Goal: Task Accomplishment & Management: Use online tool/utility

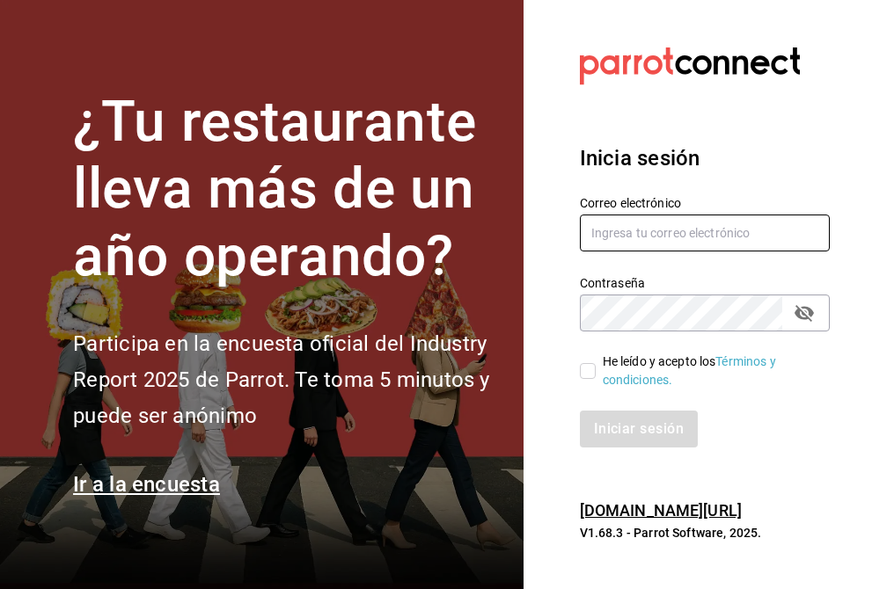
type input "[EMAIL_ADDRESS][DOMAIN_NAME]"
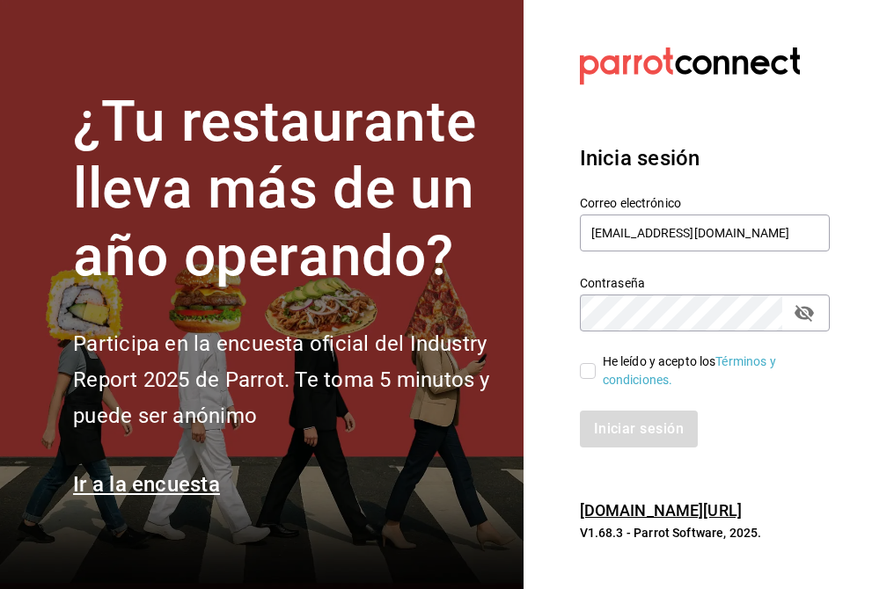
click at [584, 376] on input "He leído y acepto los Términos y condiciones." at bounding box center [588, 371] width 16 height 16
checkbox input "true"
click at [617, 420] on button "Iniciar sesión" at bounding box center [640, 429] width 120 height 37
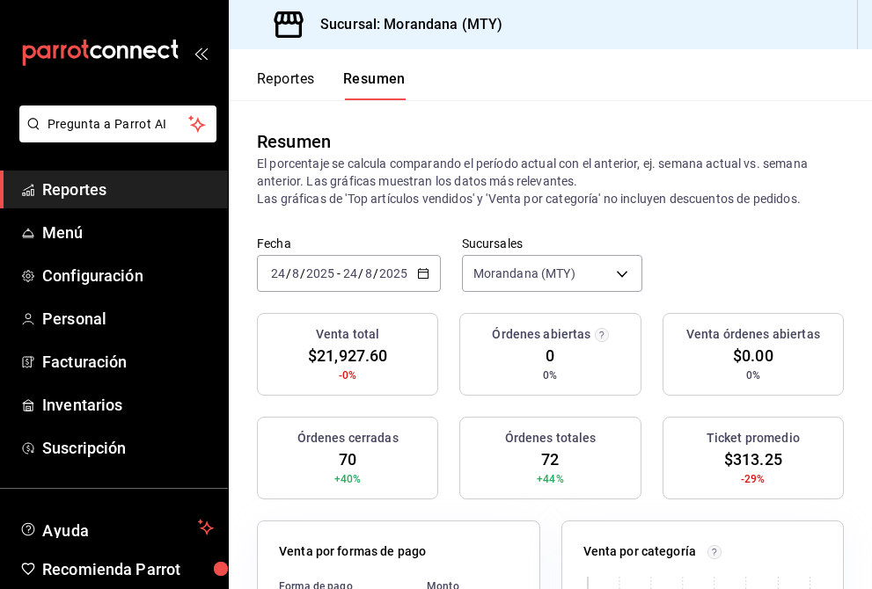
click at [423, 264] on div "[DATE] [DATE] - [DATE] [DATE]" at bounding box center [349, 273] width 184 height 37
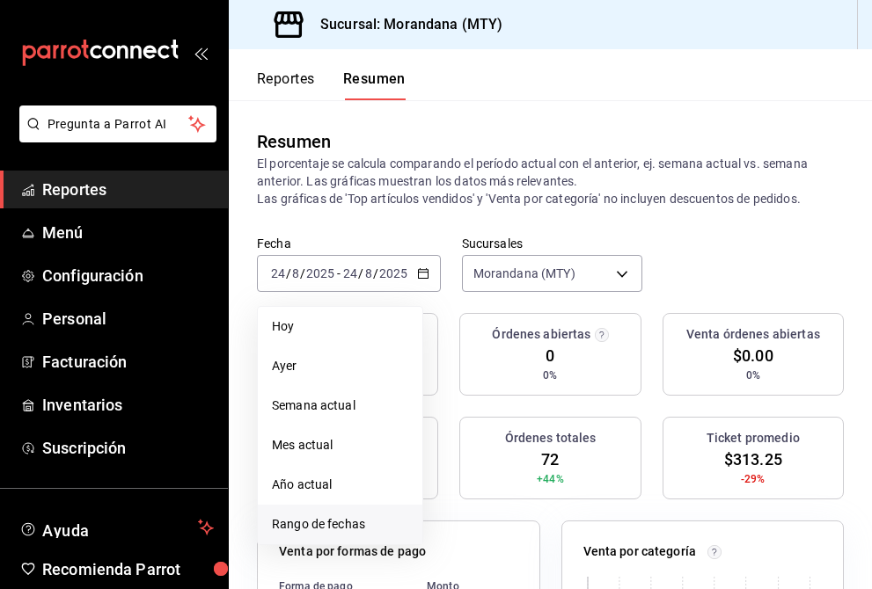
click at [328, 517] on span "Rango de fechas" at bounding box center [340, 524] width 136 height 18
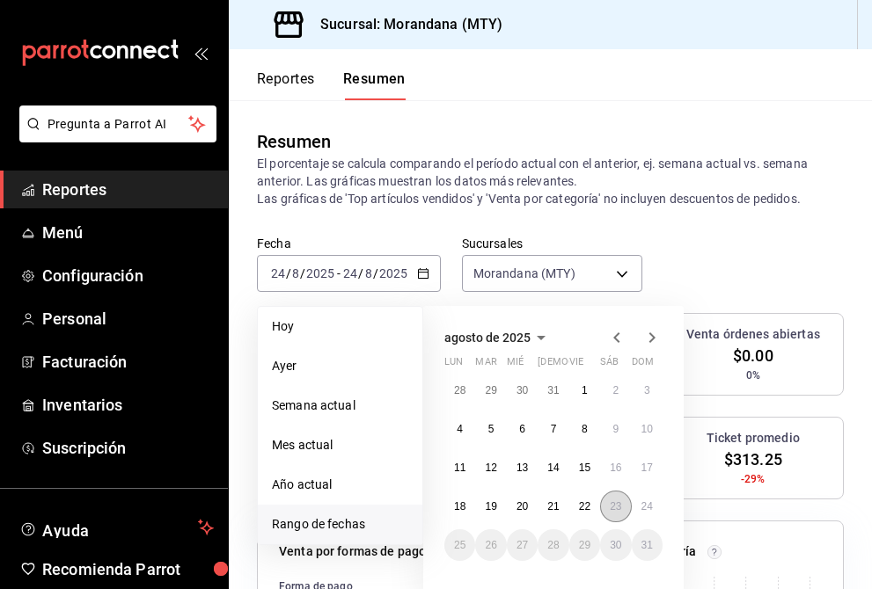
click at [619, 510] on abbr "23" at bounding box center [615, 507] width 11 height 12
click at [652, 508] on abbr "24" at bounding box center [646, 507] width 11 height 12
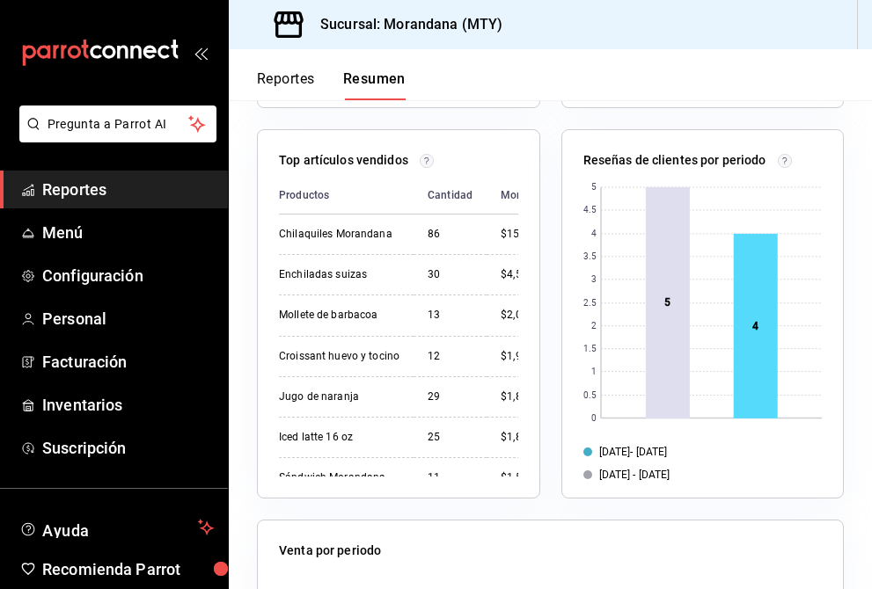
scroll to position [752, 0]
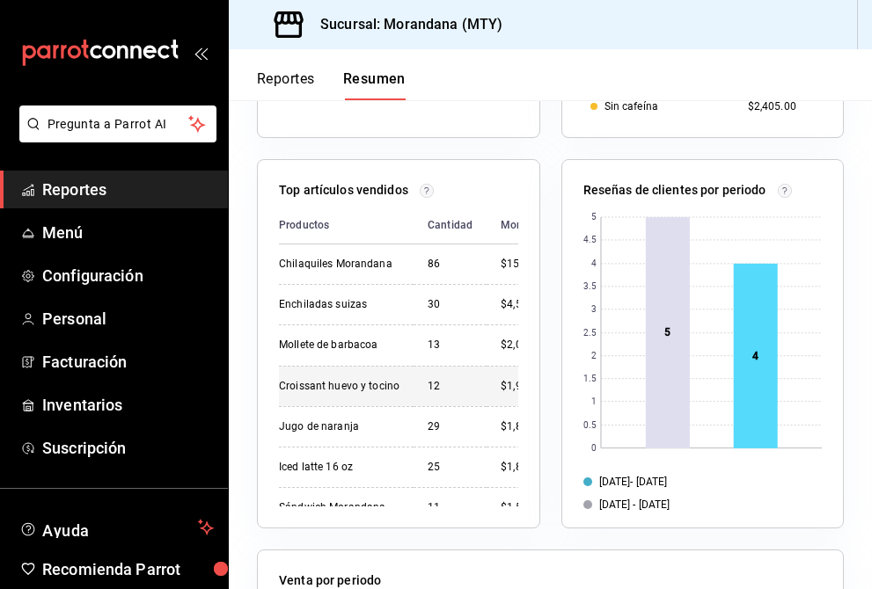
click at [460, 374] on td "12" at bounding box center [449, 386] width 73 height 40
